Goal: Task Accomplishment & Management: Manage account settings

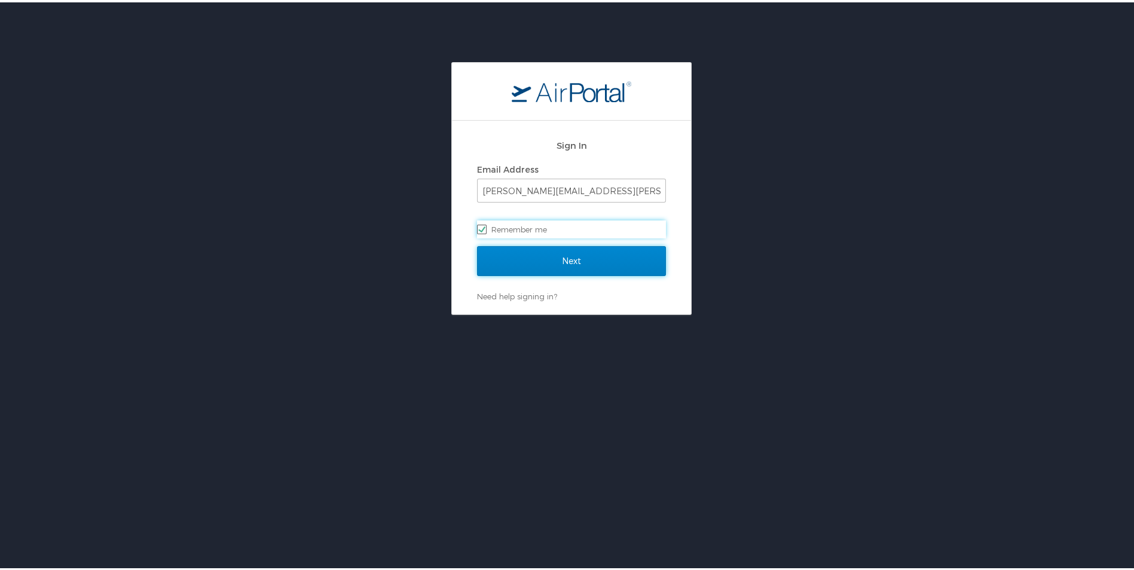
click at [585, 250] on input "Next" at bounding box center [571, 259] width 189 height 30
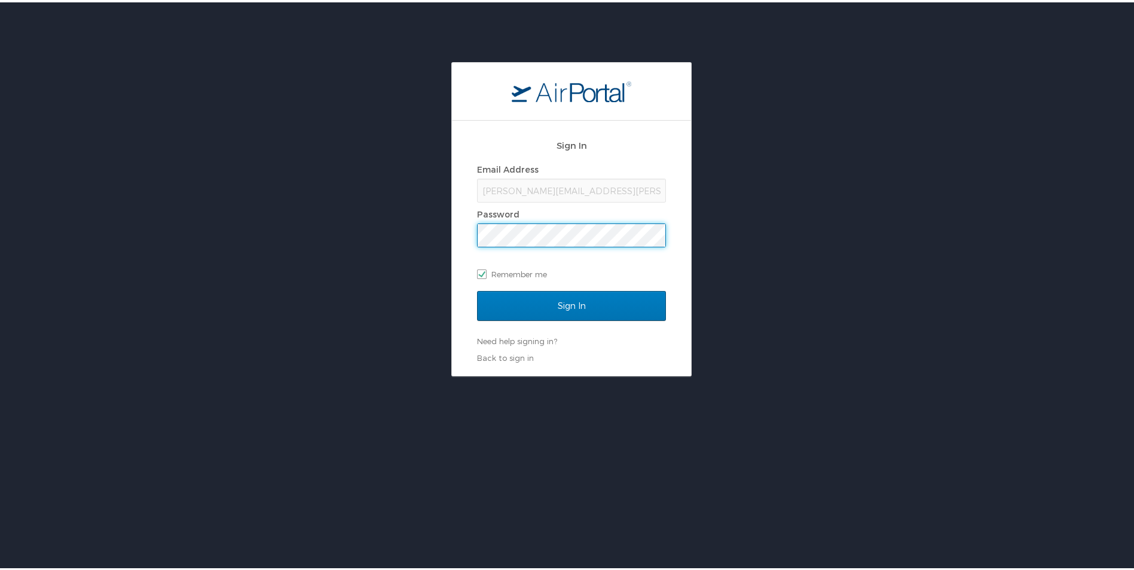
click at [477, 289] on input "Sign In" at bounding box center [571, 304] width 189 height 30
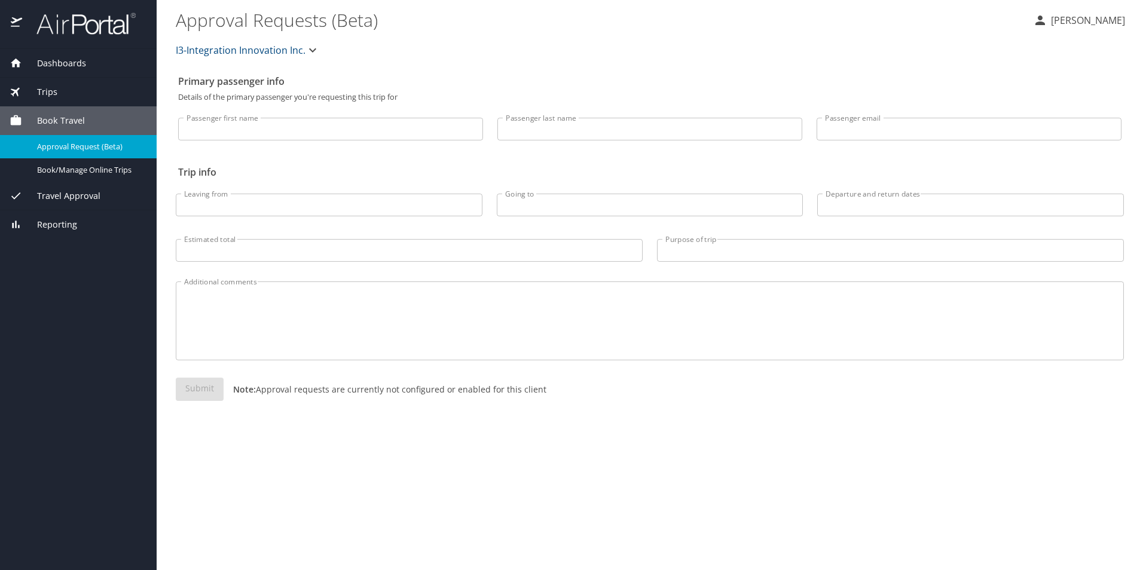
click at [78, 59] on span "Dashboards" at bounding box center [54, 63] width 64 height 13
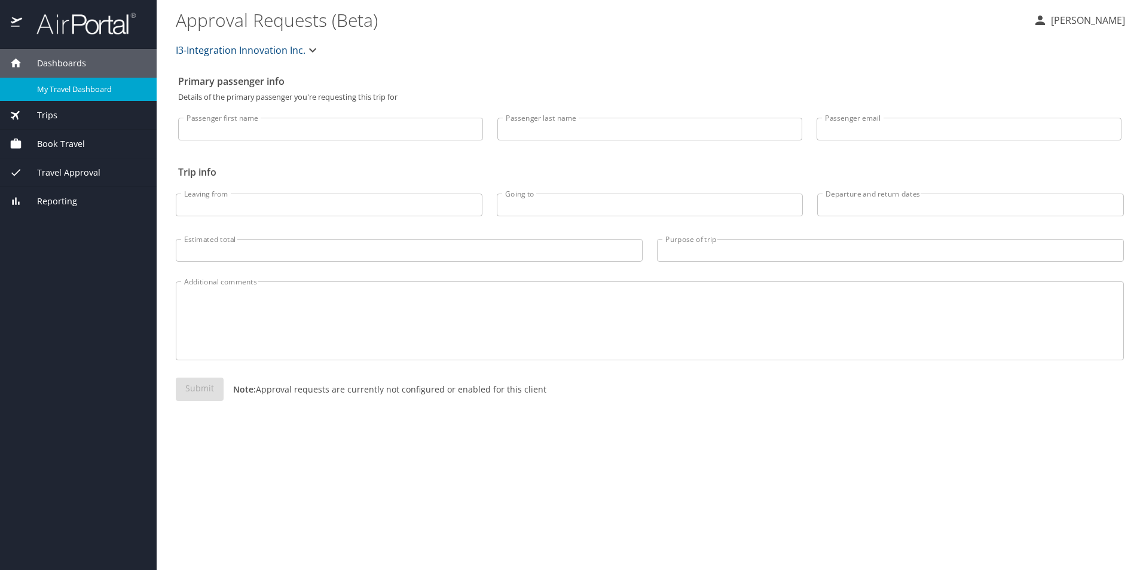
click at [88, 90] on span "My Travel Dashboard" at bounding box center [89, 89] width 105 height 11
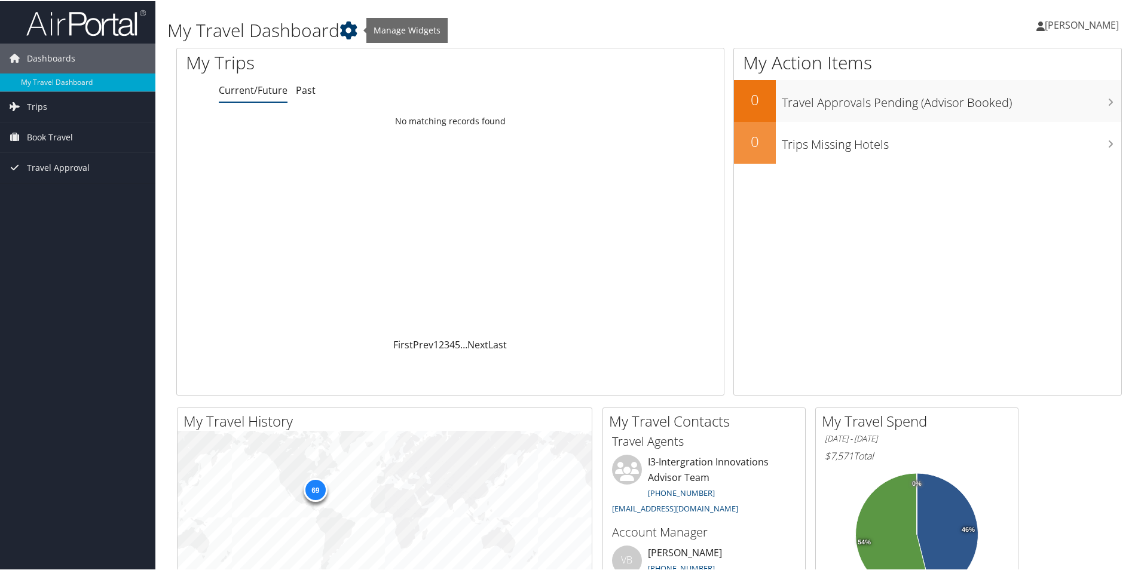
click at [354, 29] on icon at bounding box center [348, 29] width 18 height 18
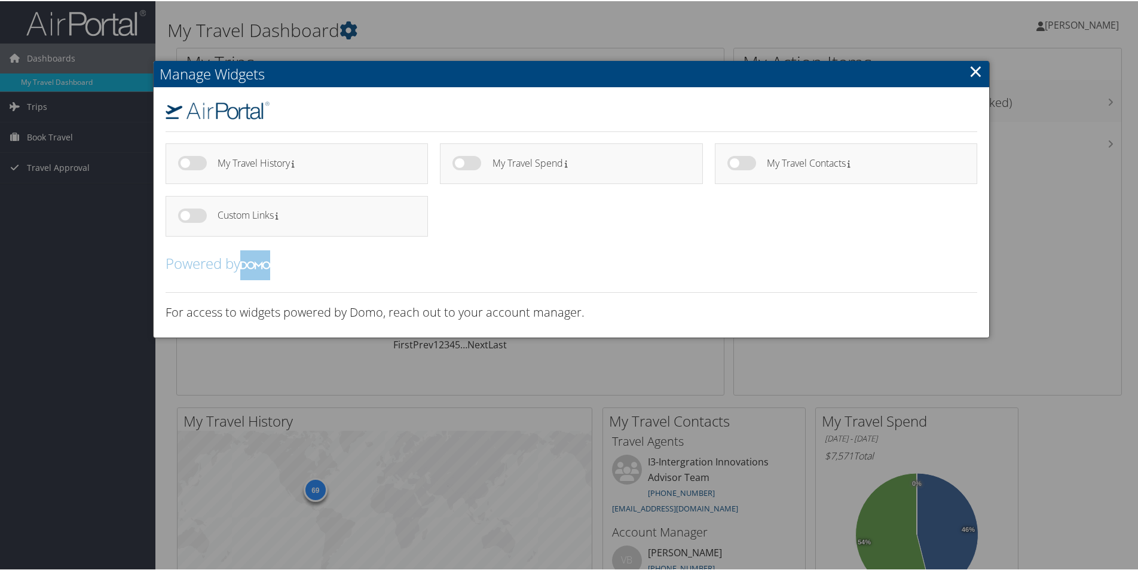
click at [972, 72] on link "×" at bounding box center [976, 70] width 14 height 24
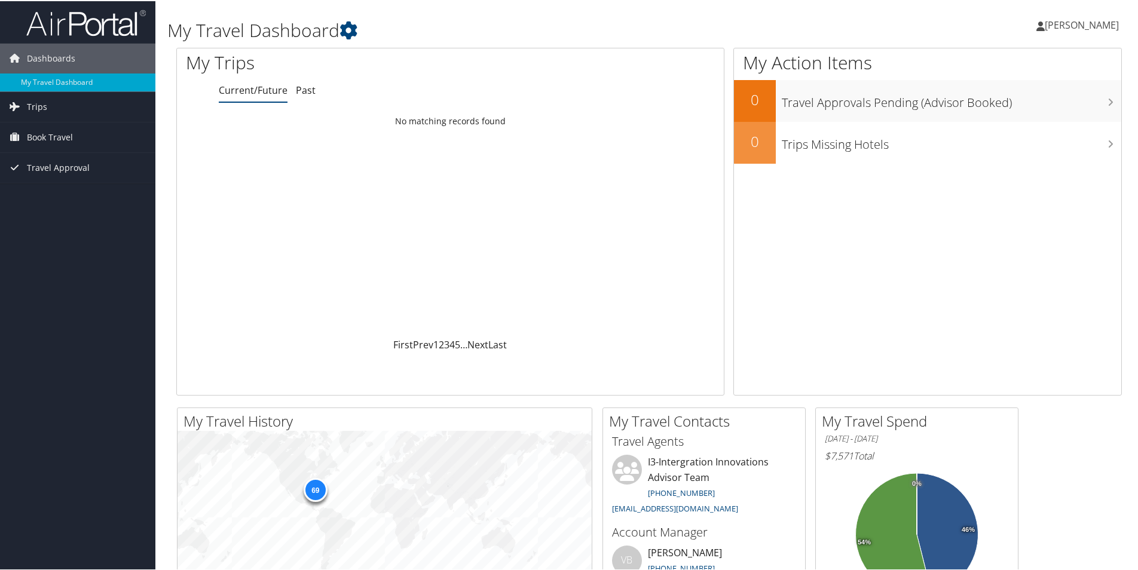
click at [1087, 26] on span "[PERSON_NAME]" at bounding box center [1082, 23] width 74 height 13
click at [1038, 101] on link "View Travel Profile" at bounding box center [1049, 106] width 133 height 20
